Goal: Find specific fact: Find contact information

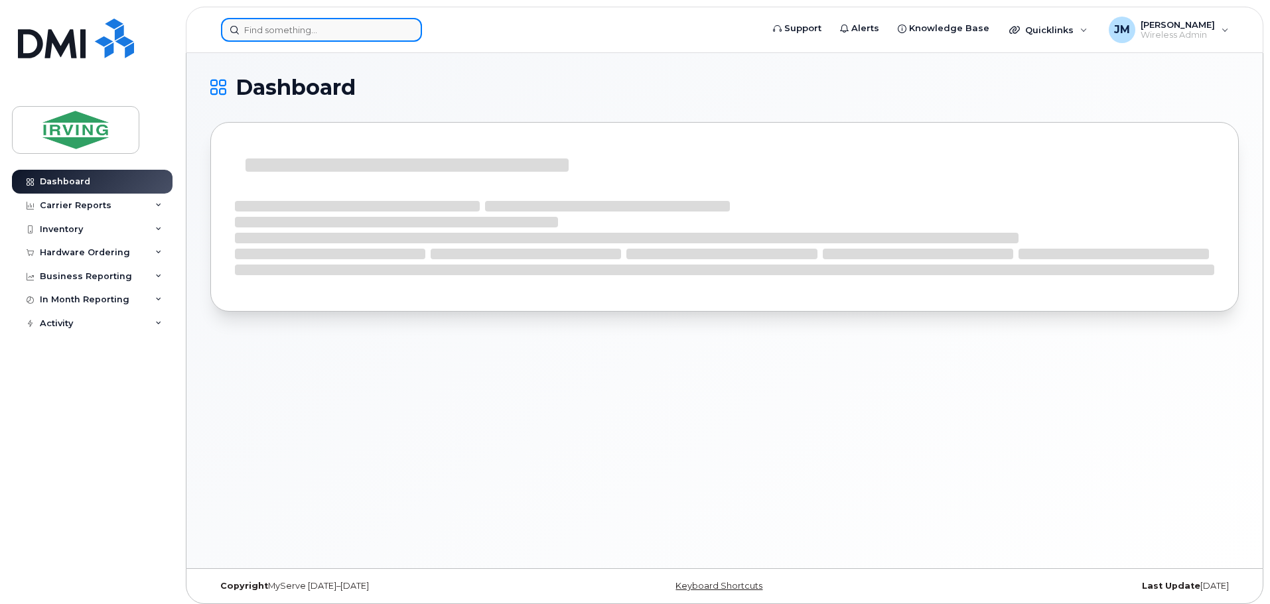
click at [348, 33] on input at bounding box center [321, 30] width 201 height 24
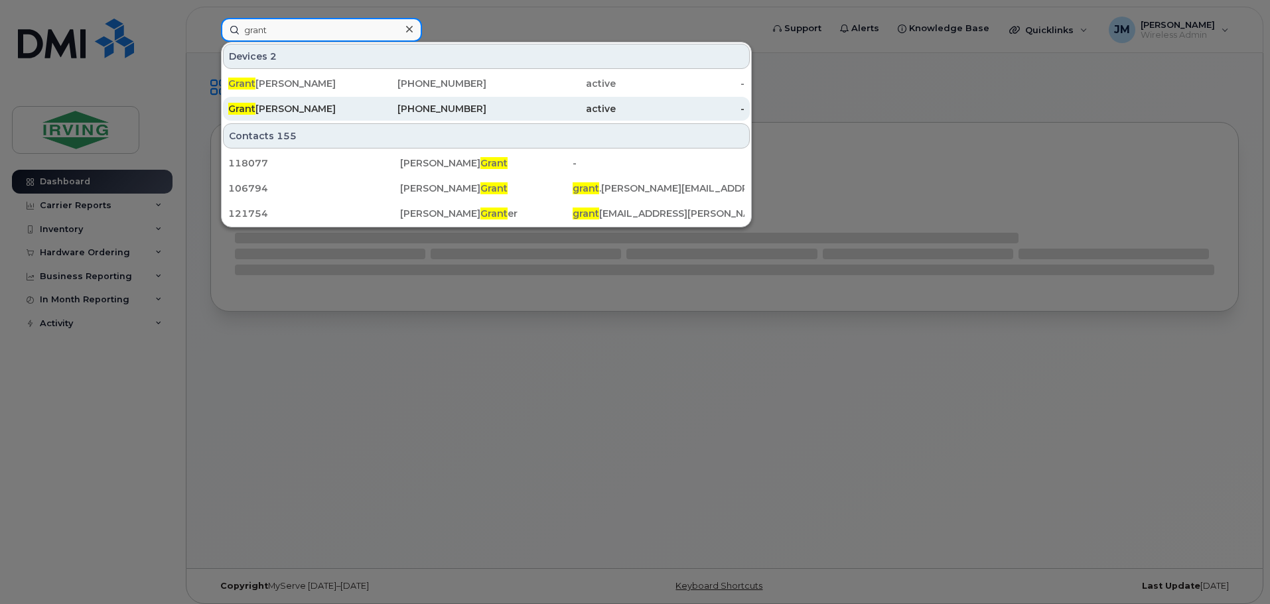
type input "grant"
click at [297, 110] on div "[PERSON_NAME]" at bounding box center [292, 108] width 129 height 13
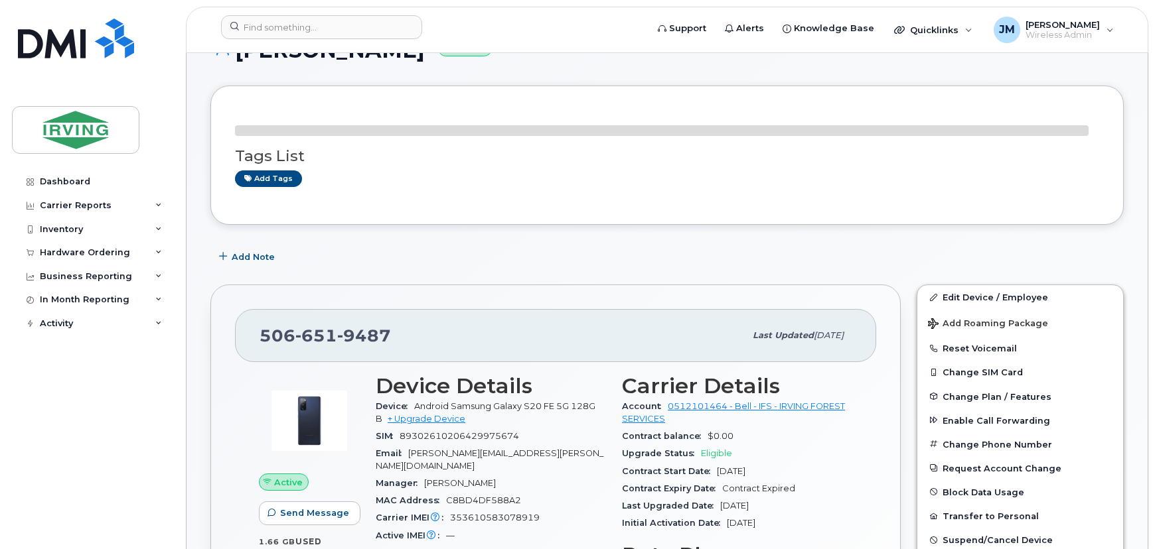
scroll to position [60, 0]
